Goal: Check status: Check status

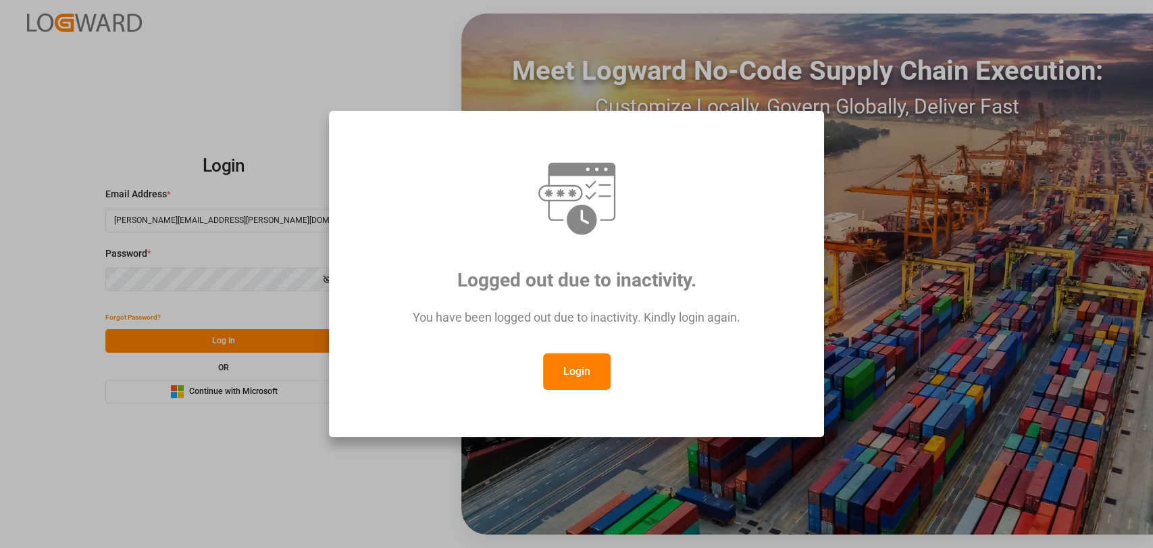
drag, startPoint x: 573, startPoint y: 375, endPoint x: 255, endPoint y: 321, distance: 322.7
click at [573, 376] on button "Login" at bounding box center [577, 371] width 68 height 36
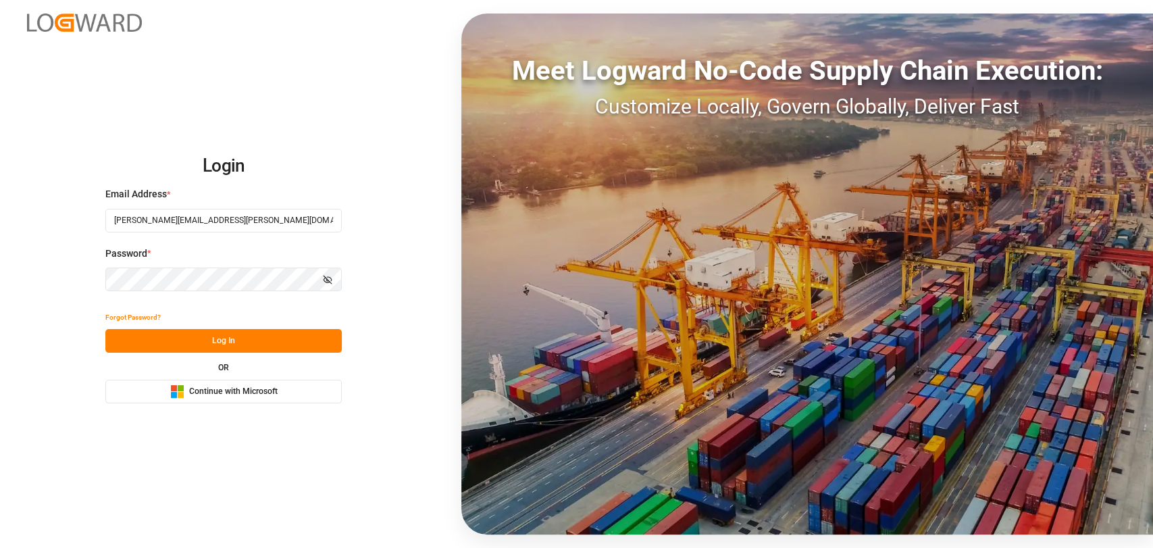
click at [246, 338] on button "Log In" at bounding box center [223, 341] width 236 height 24
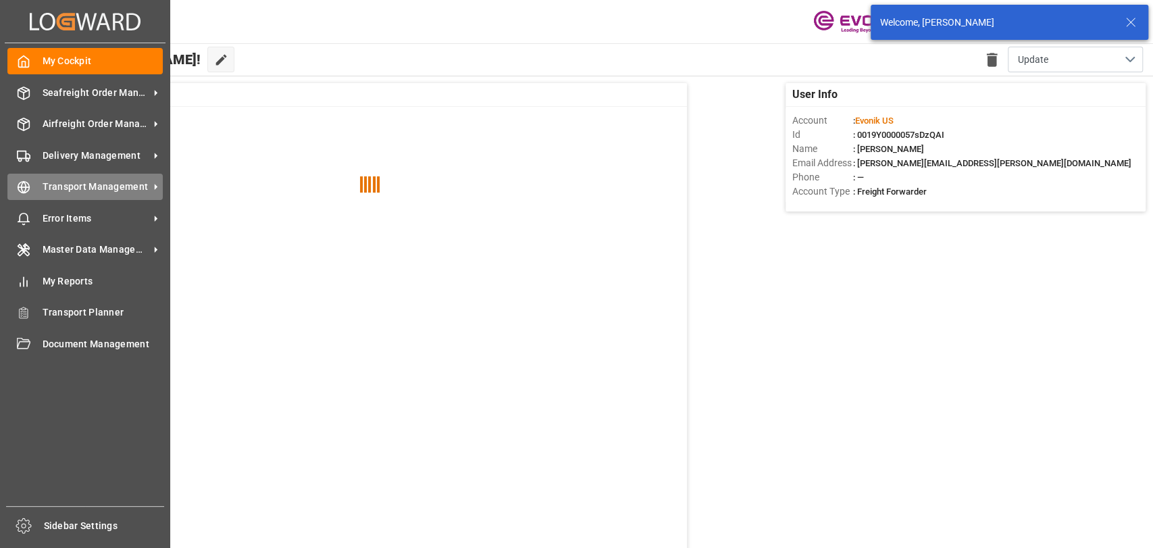
click at [26, 190] on icon at bounding box center [24, 187] width 14 height 14
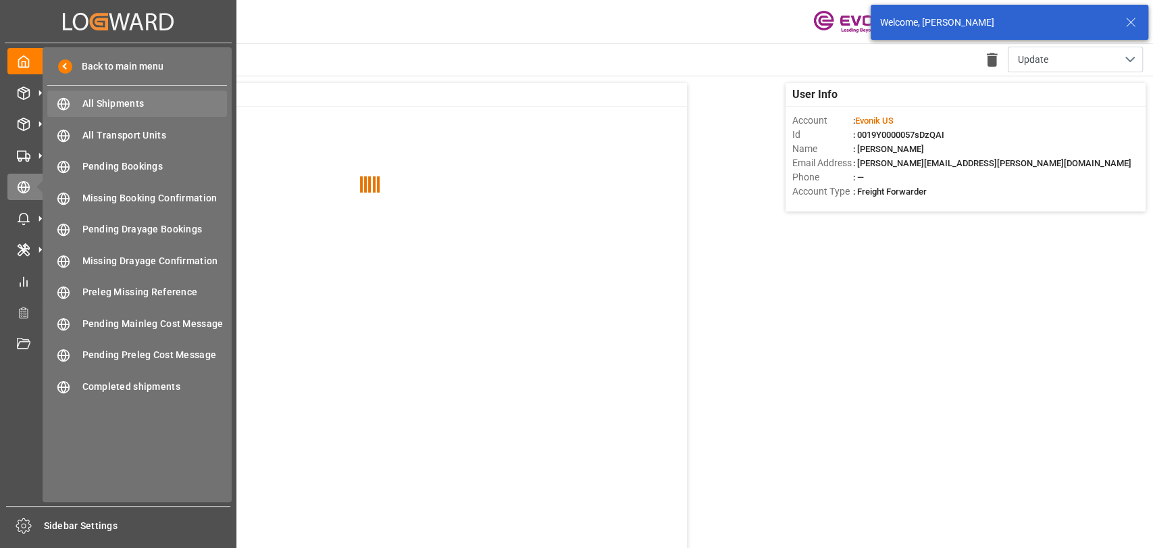
click at [115, 97] on span "All Shipments" at bounding box center [154, 104] width 145 height 14
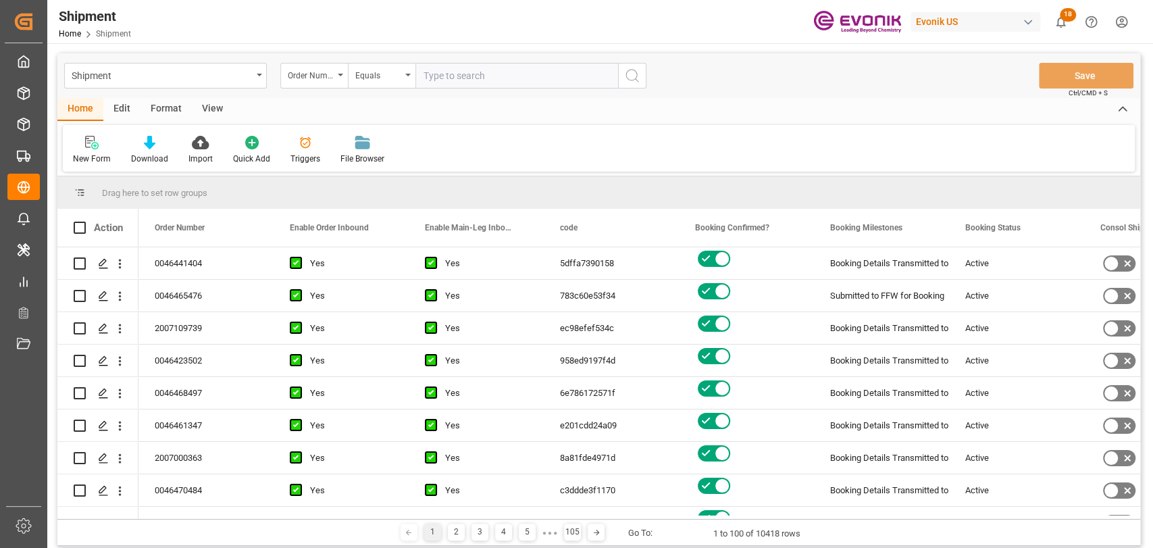
click at [426, 76] on input "text" at bounding box center [516, 76] width 203 height 26
type input "0046466103"
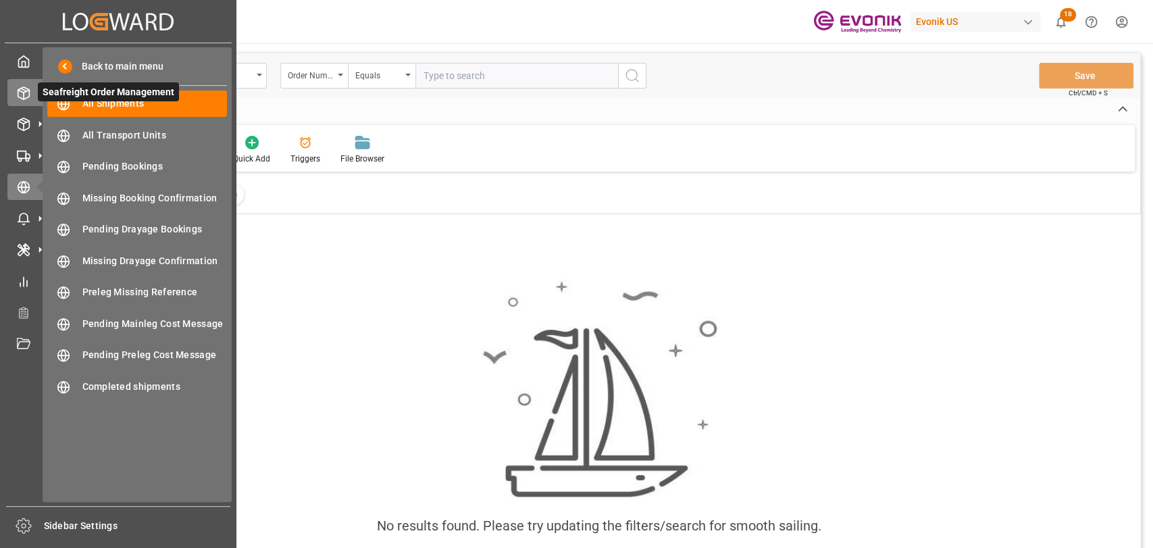
click at [26, 91] on line at bounding box center [23, 89] width 5 height 3
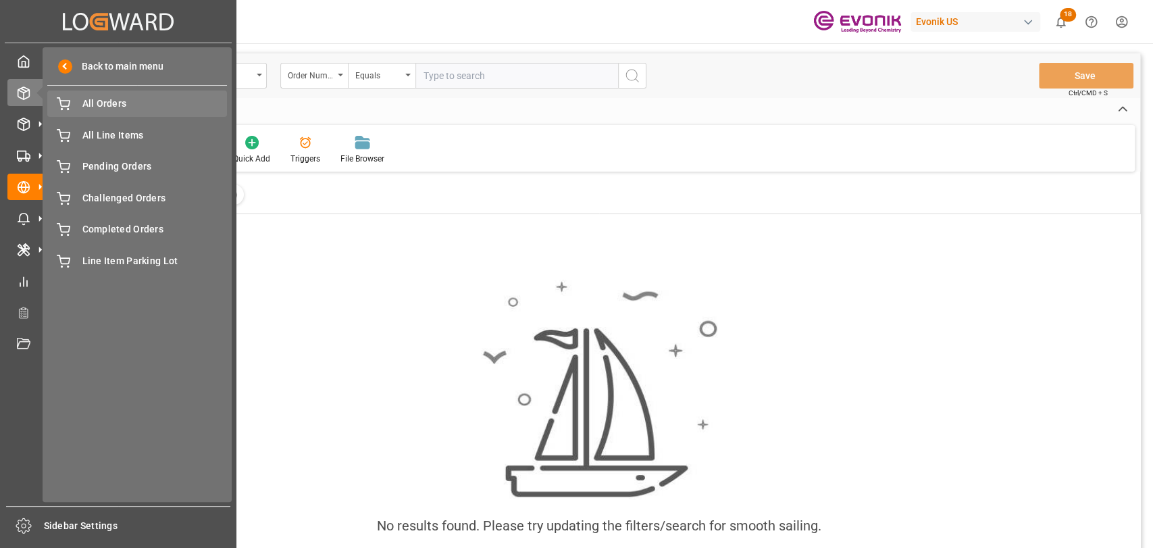
click at [118, 105] on span "All Orders" at bounding box center [154, 104] width 145 height 14
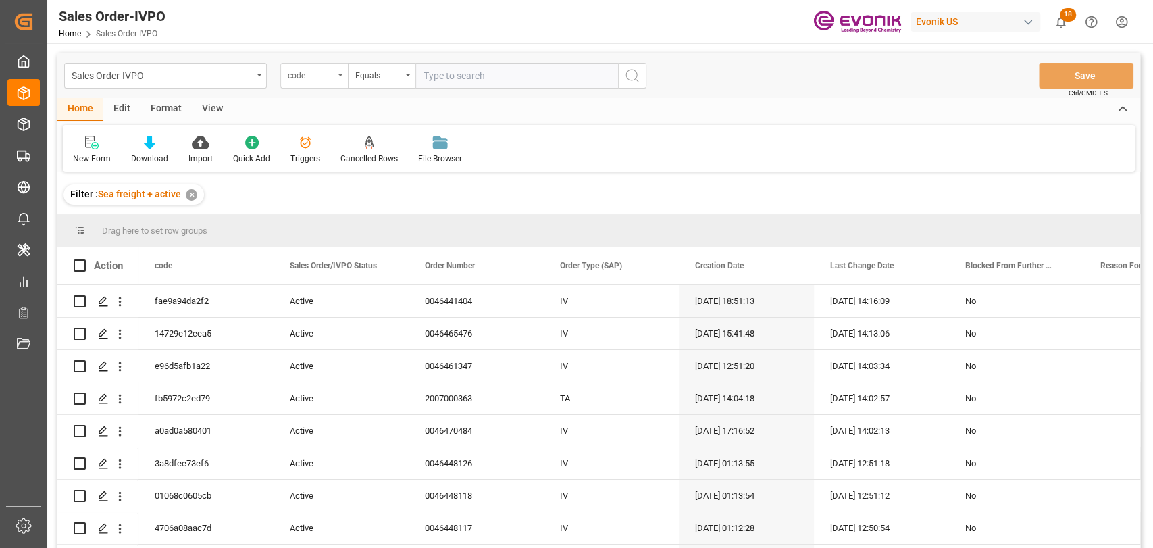
click at [315, 84] on div "code" at bounding box center [314, 76] width 68 height 26
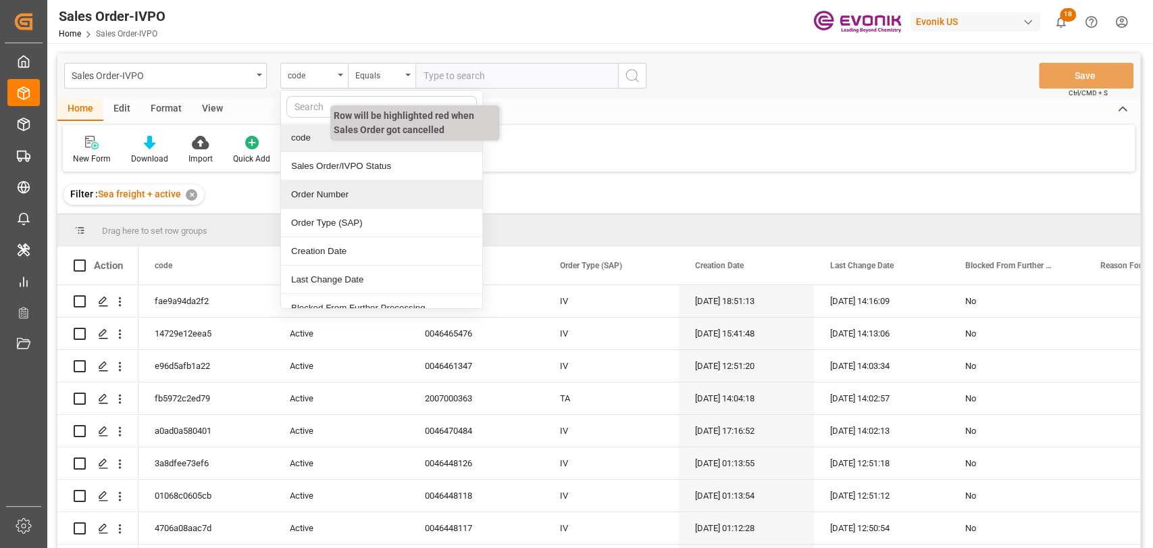
drag, startPoint x: 319, startPoint y: 184, endPoint x: 444, endPoint y: 107, distance: 146.4
click at [319, 184] on div "Order Number" at bounding box center [381, 194] width 201 height 28
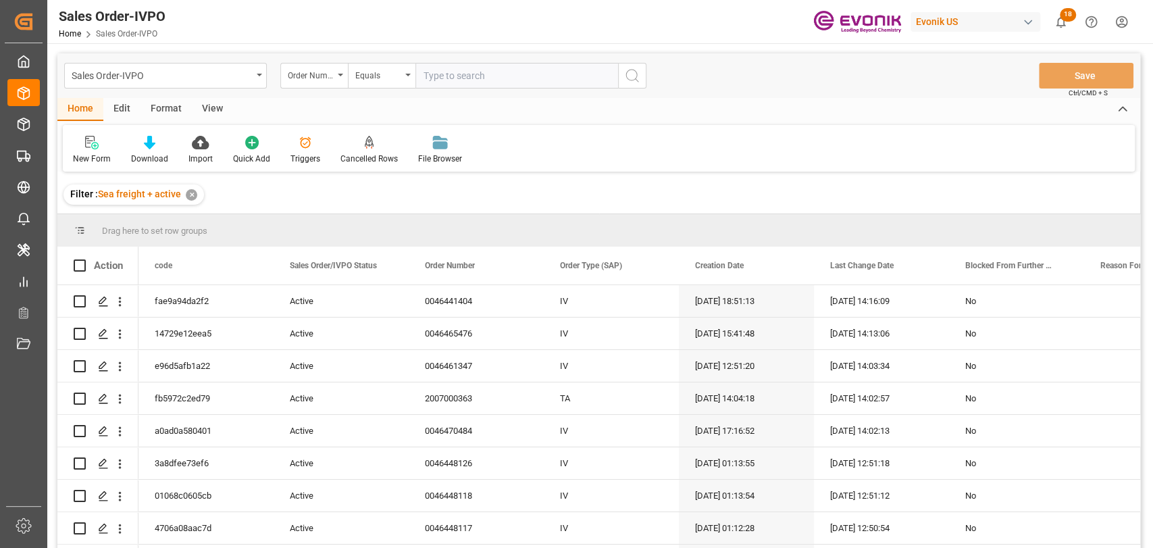
drag, startPoint x: 463, startPoint y: 79, endPoint x: 456, endPoint y: 88, distance: 11.1
click at [464, 78] on input "text" at bounding box center [516, 76] width 203 height 26
paste input "46466103"
type input "0046466103"
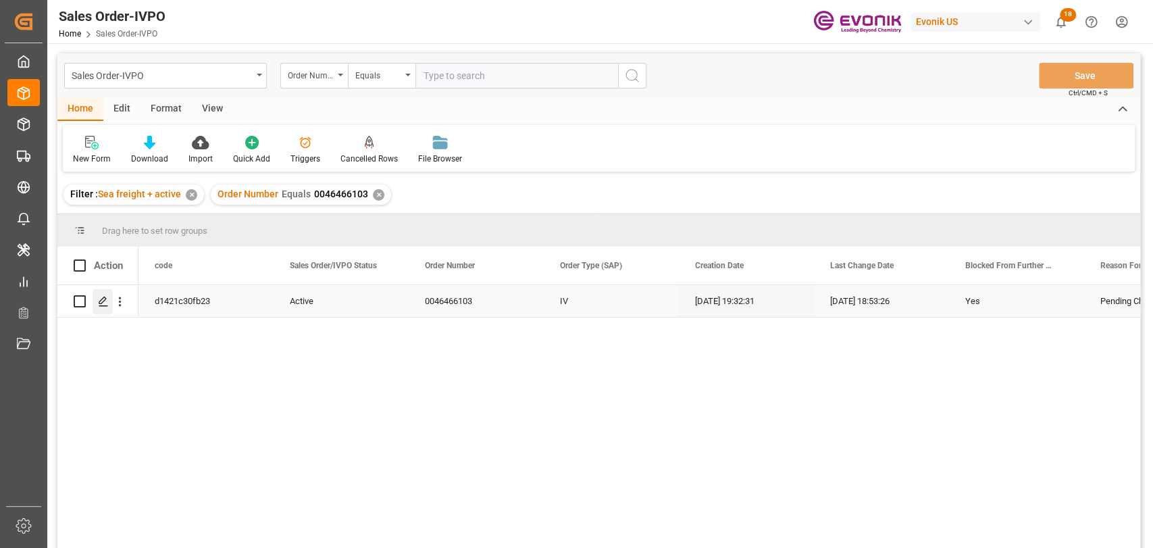
click at [103, 290] on div "Press SPACE to select this row." at bounding box center [103, 301] width 20 height 25
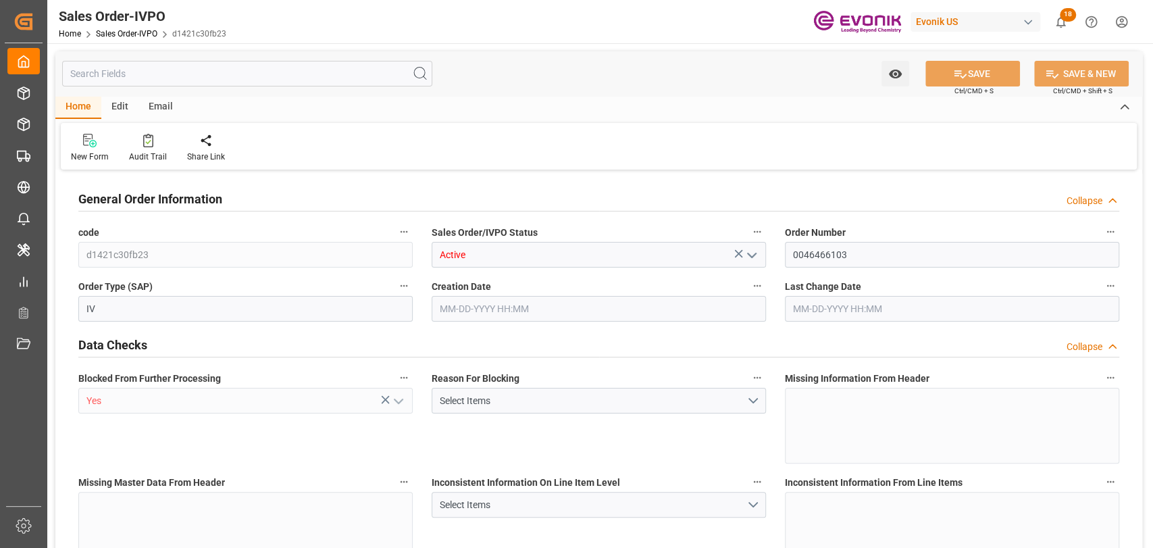
type input "DEHAM"
type input "0"
type input "1"
type input "1059"
type input "[DATE] 19:32"
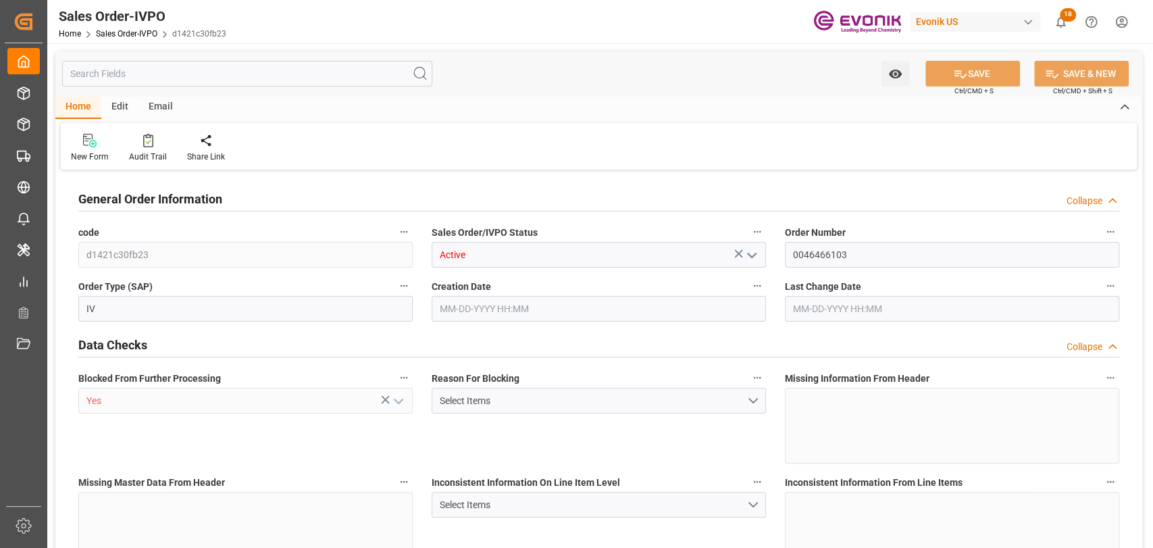
type input "[DATE] 18:53"
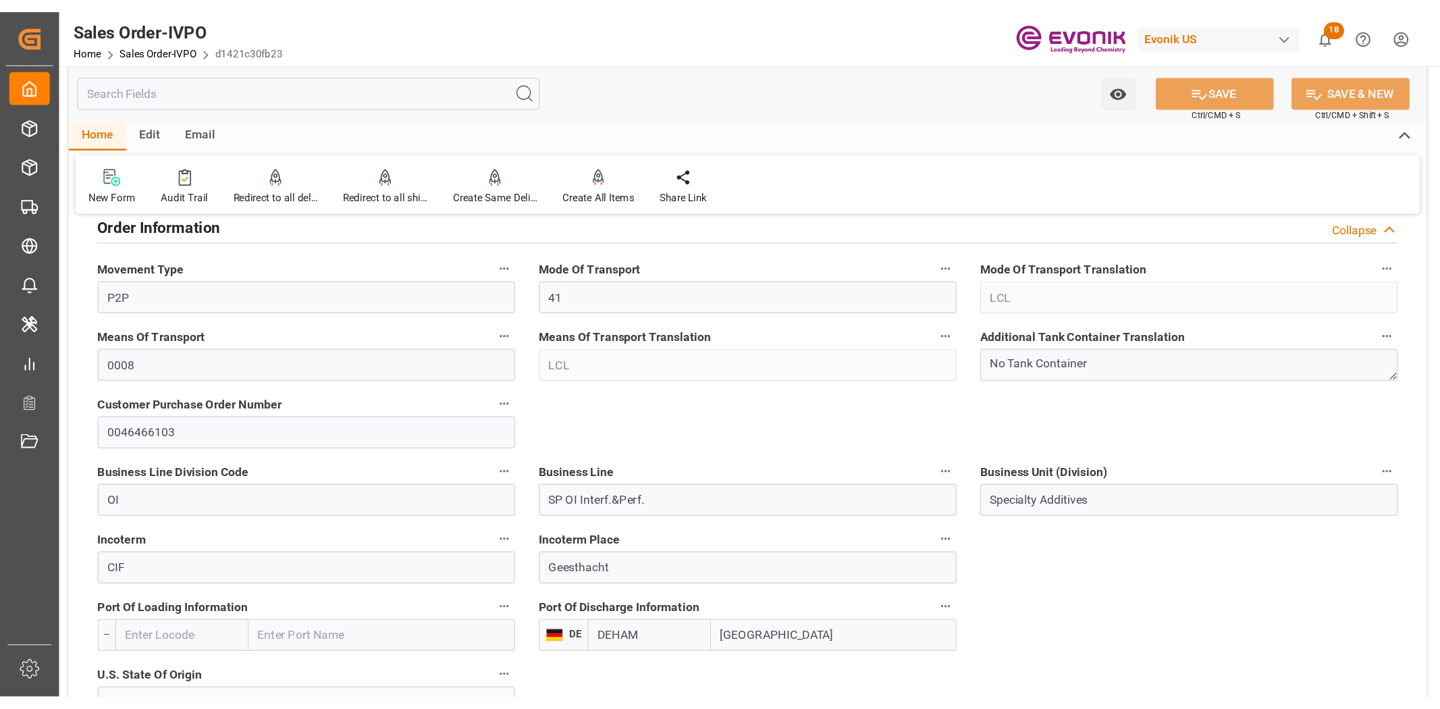
scroll to position [600, 0]
